Goal: Download file/media

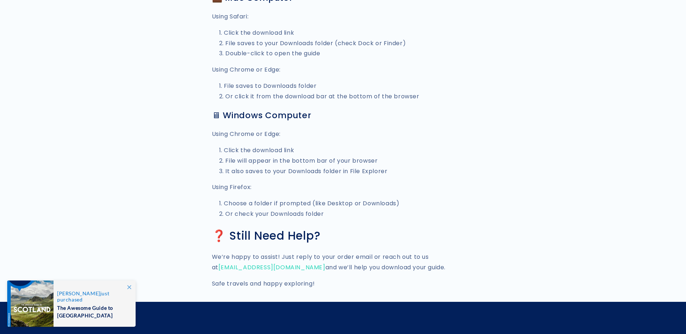
scroll to position [728, 0]
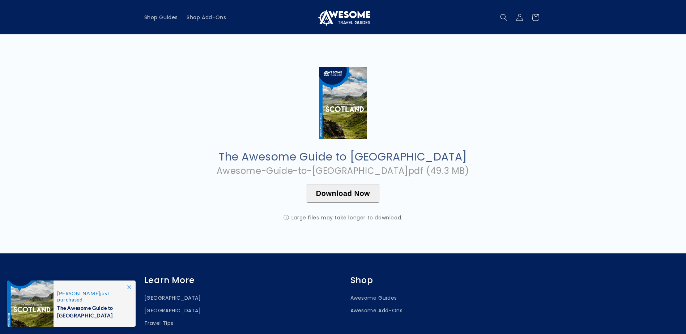
click at [344, 196] on button "Download Now" at bounding box center [343, 193] width 73 height 19
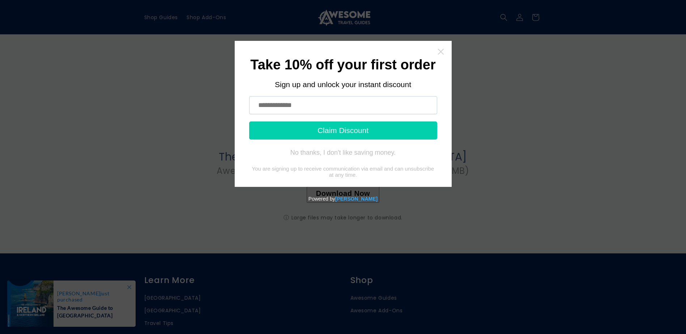
click at [439, 52] on icon "Close widget" at bounding box center [440, 51] width 7 height 7
